Goal: Check status: Check status

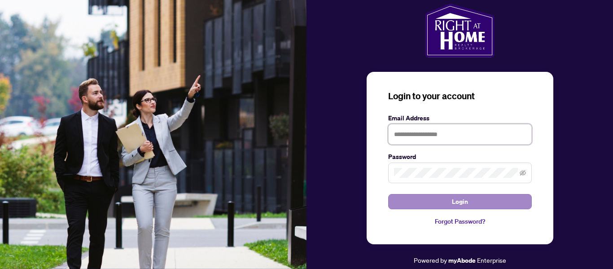
type input "**********"
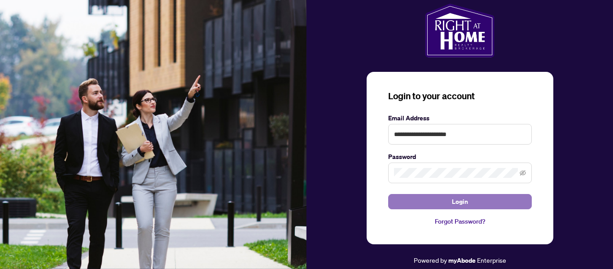
click at [459, 200] on span "Login" at bounding box center [460, 201] width 16 height 14
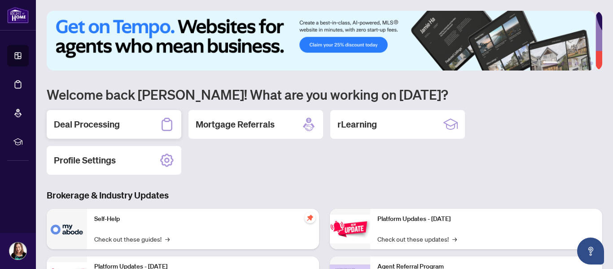
click at [136, 127] on div "Deal Processing" at bounding box center [114, 124] width 135 height 29
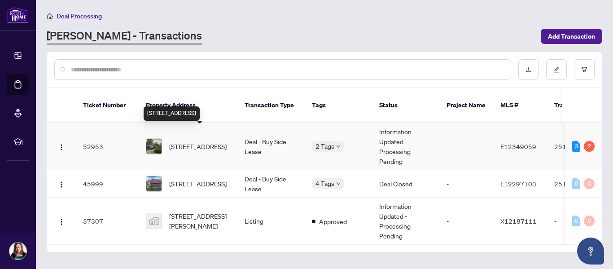
click at [199, 141] on span "[STREET_ADDRESS]" at bounding box center [197, 146] width 57 height 10
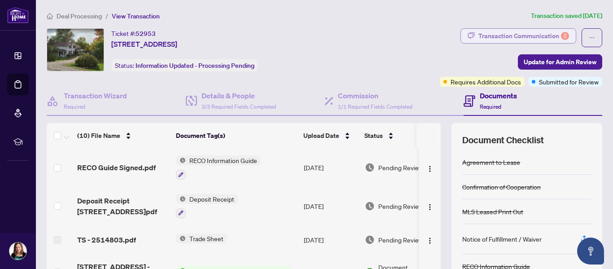
click at [490, 37] on div "Transaction Communication 2" at bounding box center [524, 36] width 91 height 14
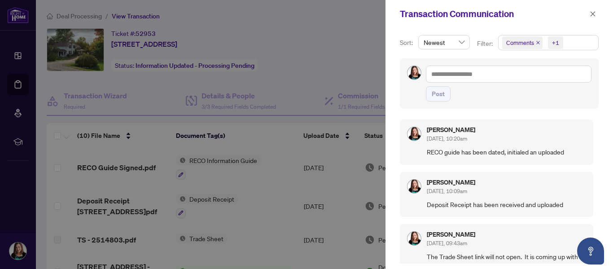
click at [341, 42] on div at bounding box center [306, 134] width 613 height 269
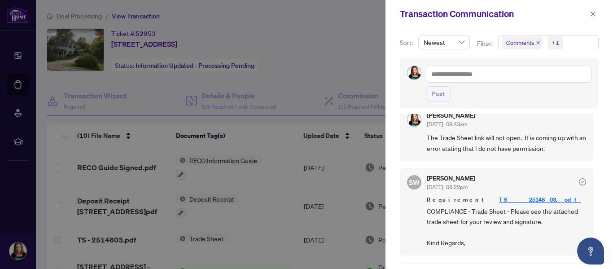
scroll to position [135, 0]
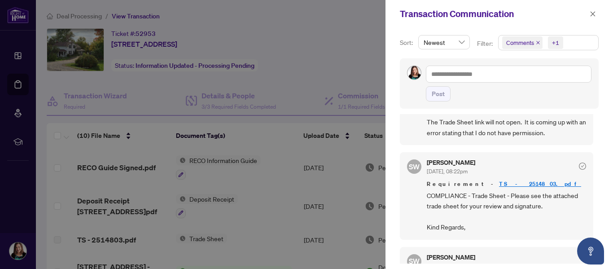
click at [499, 184] on link "TS - 2514803.pdf" at bounding box center [540, 184] width 82 height 8
click at [347, 62] on div at bounding box center [306, 134] width 613 height 269
click at [591, 17] on icon "close" at bounding box center [593, 14] width 6 height 6
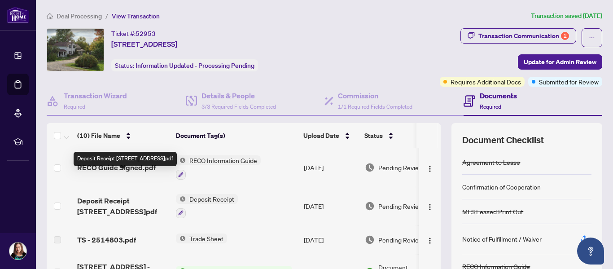
scroll to position [45, 0]
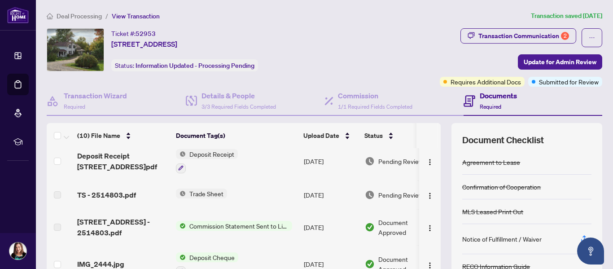
click at [199, 194] on span "Trade Sheet" at bounding box center [206, 194] width 41 height 10
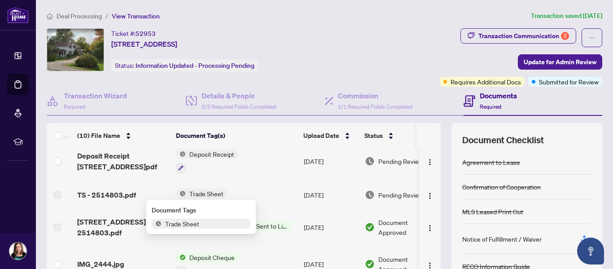
click at [199, 194] on span "Trade Sheet" at bounding box center [206, 194] width 41 height 10
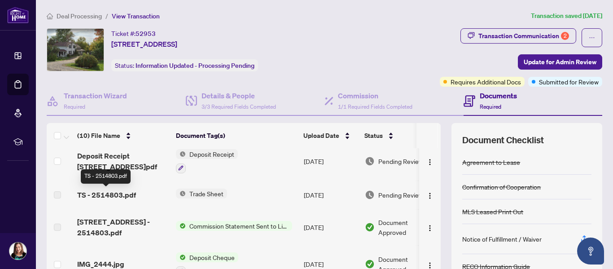
click at [103, 197] on span "TS - 2514803.pdf" at bounding box center [106, 194] width 59 height 11
click at [248, 190] on td "Trade Sheet" at bounding box center [236, 194] width 128 height 29
click at [378, 197] on span "Pending Review" at bounding box center [400, 195] width 45 height 10
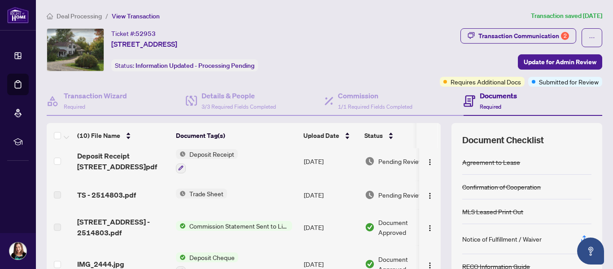
click at [260, 197] on td "Trade Sheet" at bounding box center [236, 194] width 128 height 29
click at [202, 193] on span "Trade Sheet" at bounding box center [206, 194] width 41 height 10
click at [269, 191] on td "Trade Sheet" at bounding box center [236, 194] width 128 height 29
click at [114, 195] on span "TS - 2514803.pdf" at bounding box center [106, 194] width 59 height 11
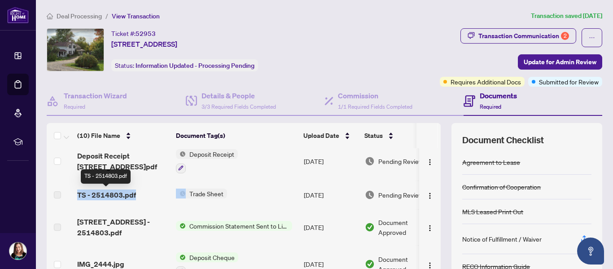
click at [114, 195] on span "TS - 2514803.pdf" at bounding box center [106, 194] width 59 height 11
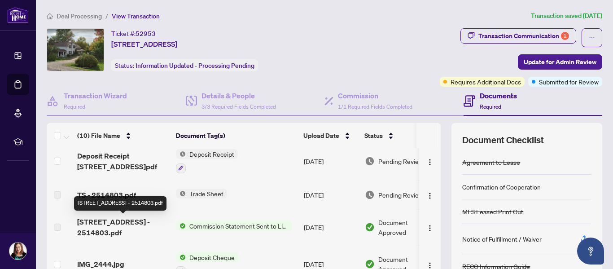
click at [93, 233] on span "[STREET_ADDRESS] - 2514803.pdf" at bounding box center [123, 227] width 92 height 22
click at [94, 233] on span "[STREET_ADDRESS] - 2514803.pdf" at bounding box center [123, 227] width 92 height 22
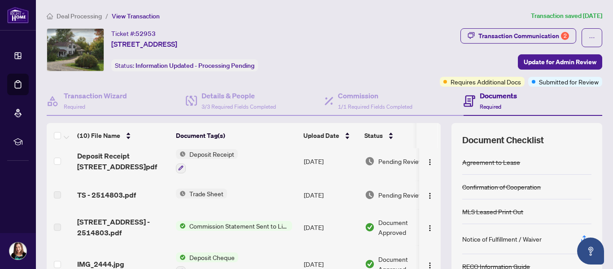
click at [269, 202] on td "Trade Sheet" at bounding box center [236, 194] width 128 height 29
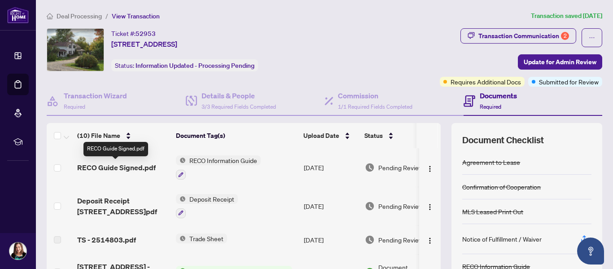
click at [115, 168] on span "RECO Guide Signed.pdf" at bounding box center [116, 167] width 79 height 11
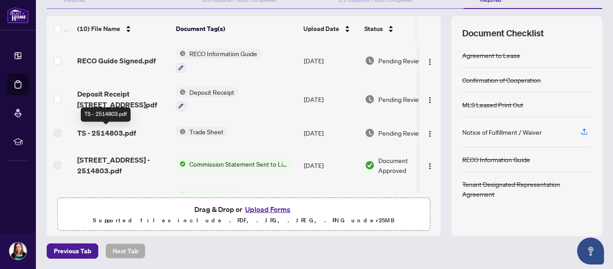
click at [114, 131] on span "TS - 2514803.pdf" at bounding box center [106, 133] width 59 height 11
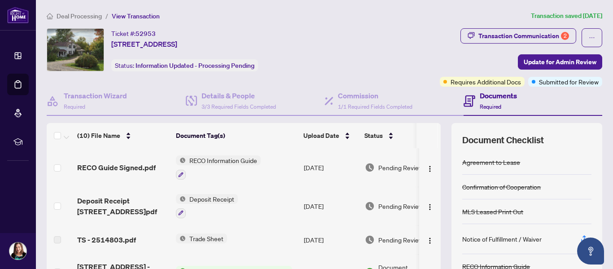
click at [409, 38] on div "Transaction Communication 2 Update for Admin Review Requires Additional Docs Su…" at bounding box center [477, 57] width 252 height 58
click at [541, 84] on span "Submitted for Review" at bounding box center [569, 82] width 60 height 10
click at [431, 46] on div "Transaction Communication 2 Update for Admin Review Requires Additional Docs Su…" at bounding box center [477, 57] width 252 height 58
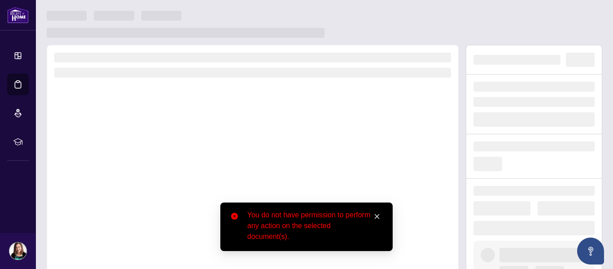
click at [380, 215] on link "Close" at bounding box center [377, 216] width 10 height 10
